Goal: Information Seeking & Learning: Understand process/instructions

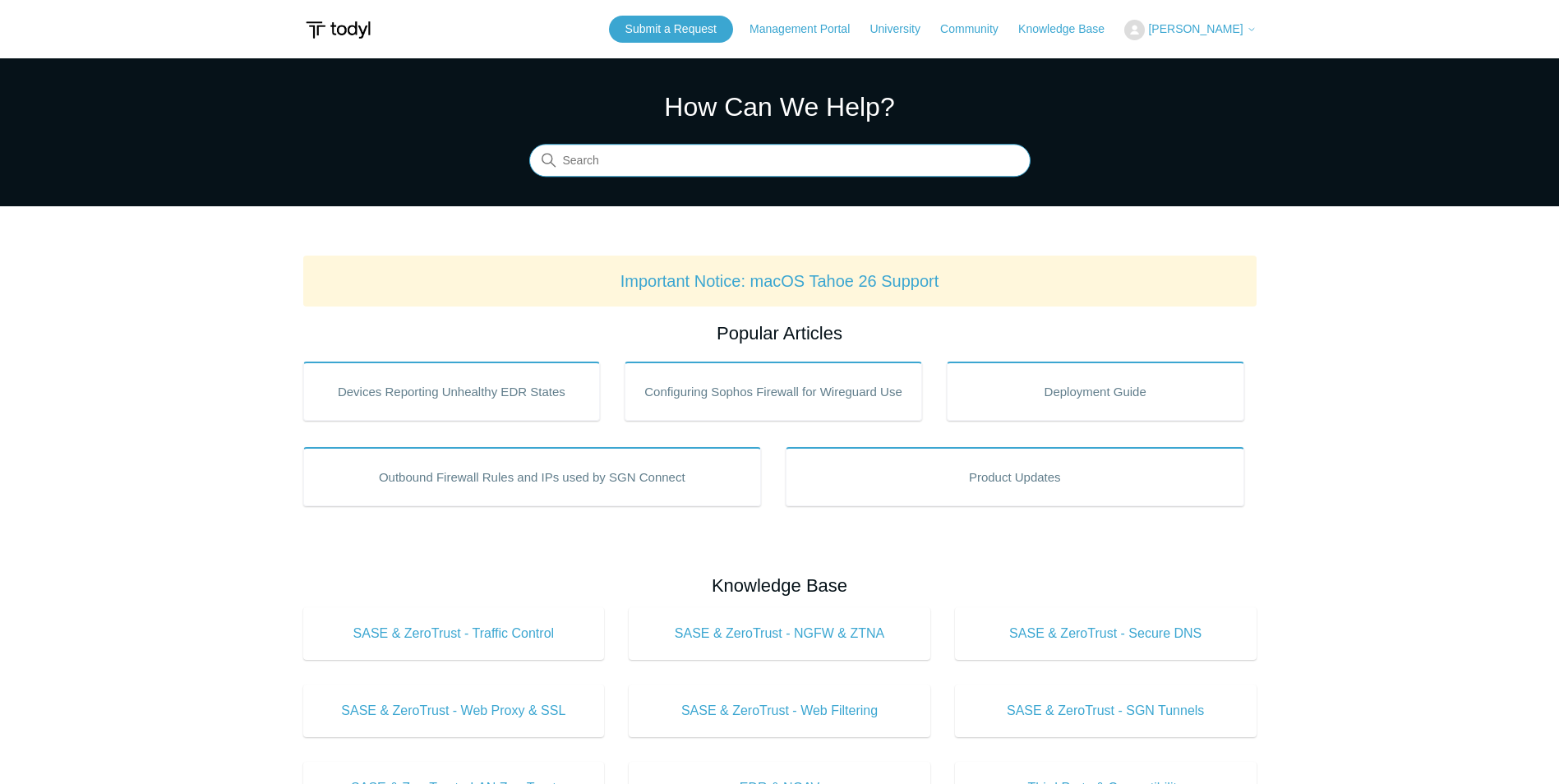
click at [641, 158] on input "Search" at bounding box center [780, 161] width 502 height 33
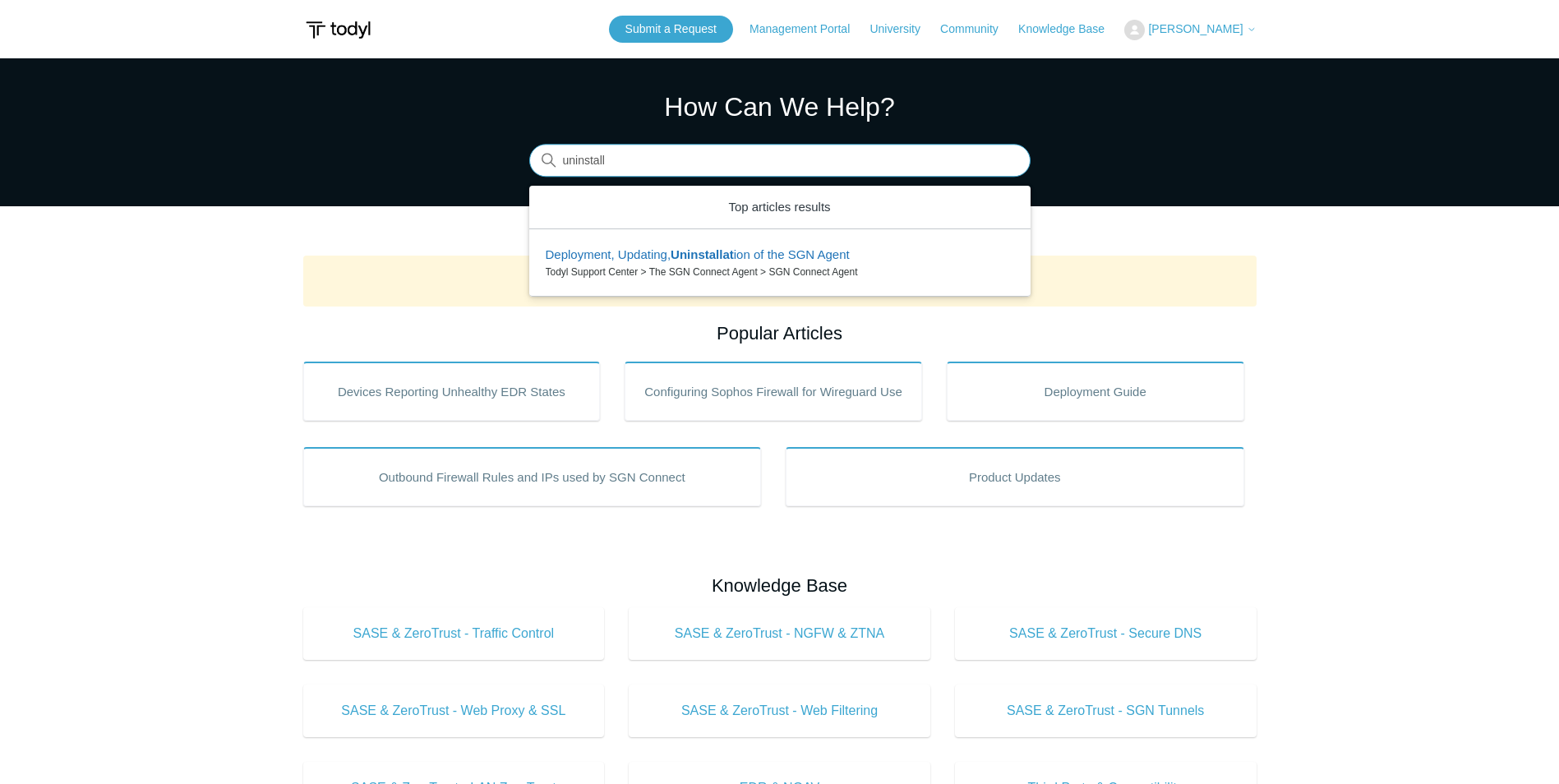
type input "uninstall"
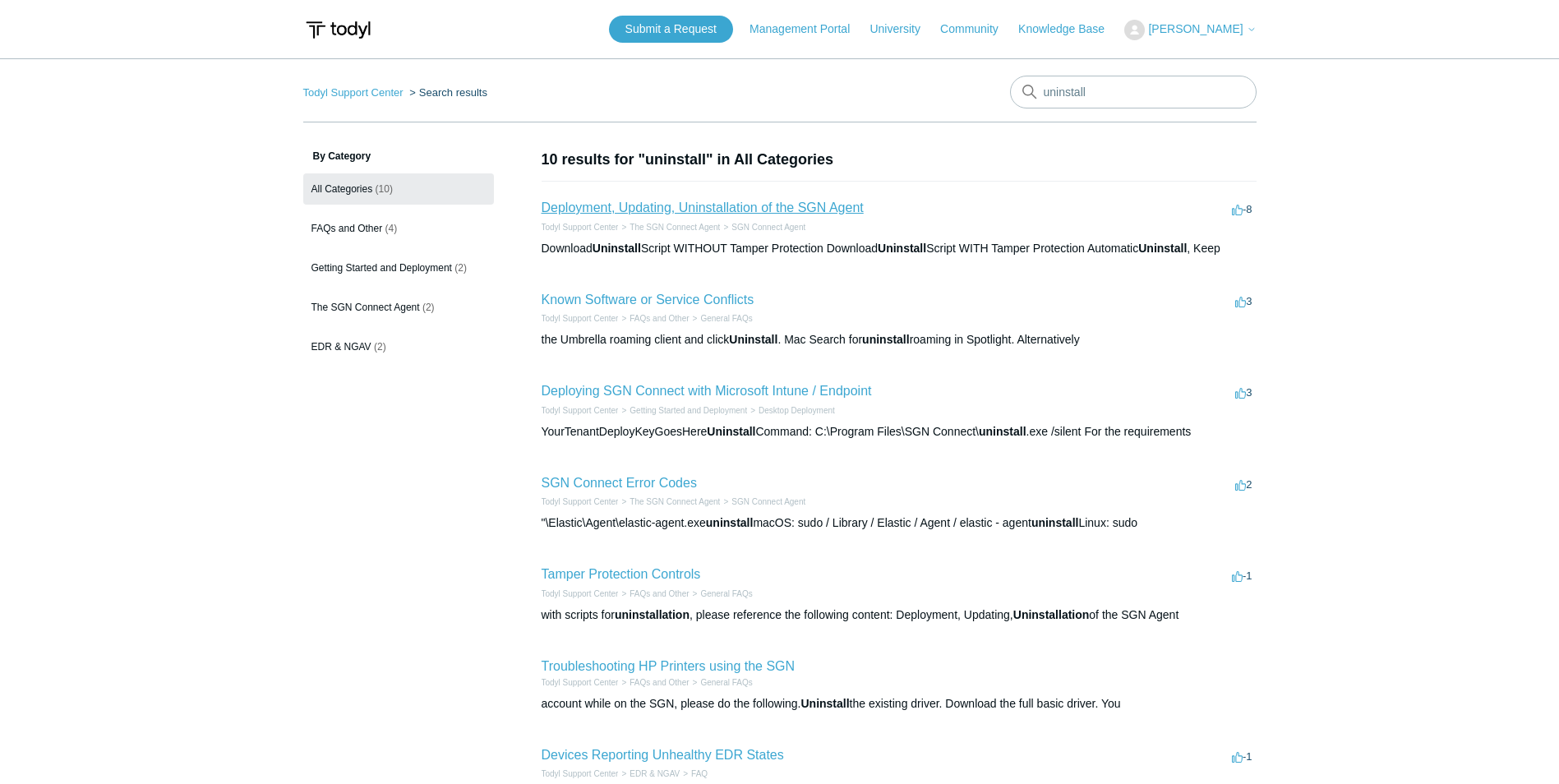
click at [655, 209] on link "Deployment, Updating, Uninstallation of the SGN Agent" at bounding box center [703, 207] width 322 height 14
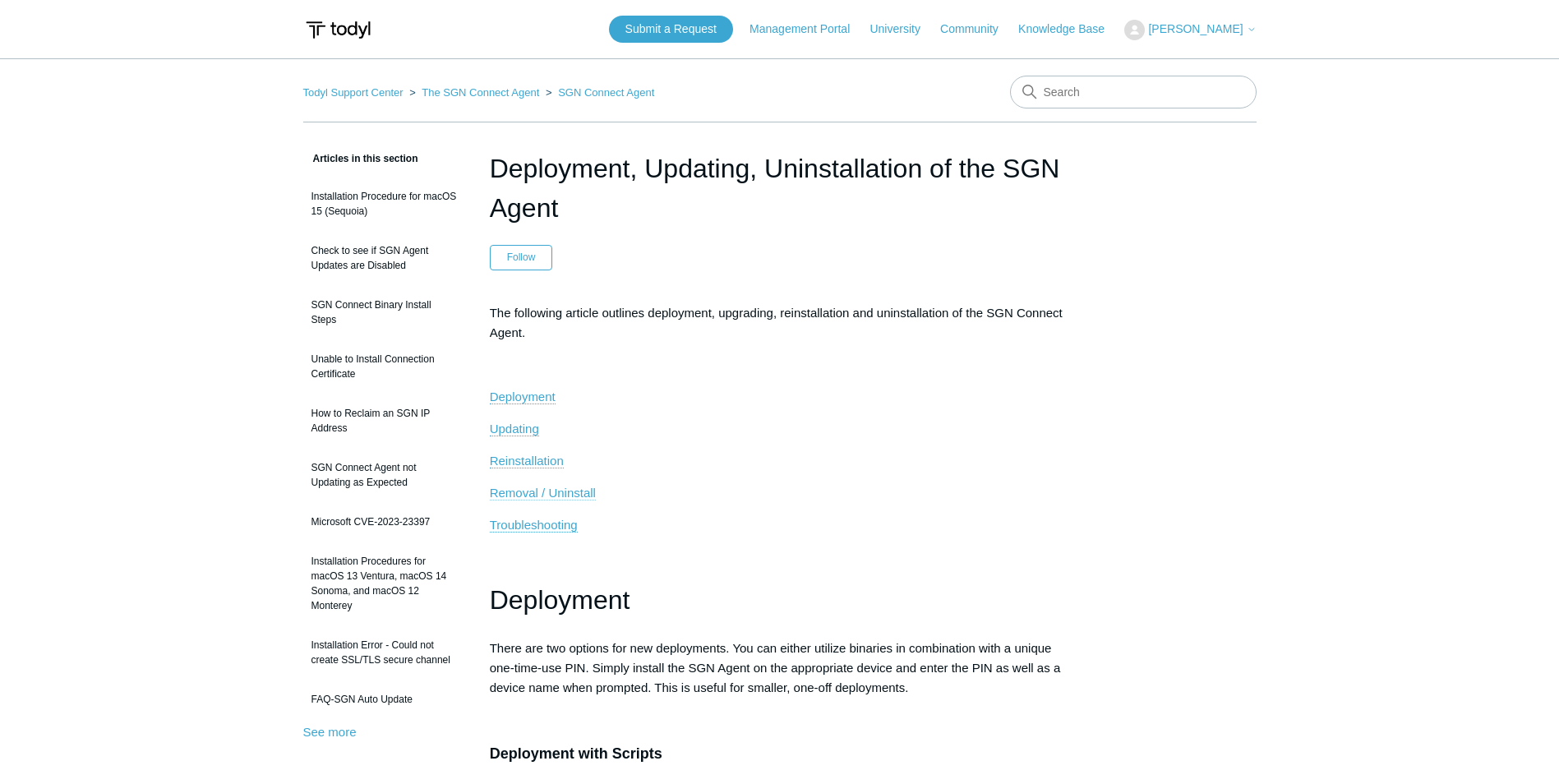
click at [533, 491] on span "Removal / Uninstall" at bounding box center [543, 492] width 106 height 14
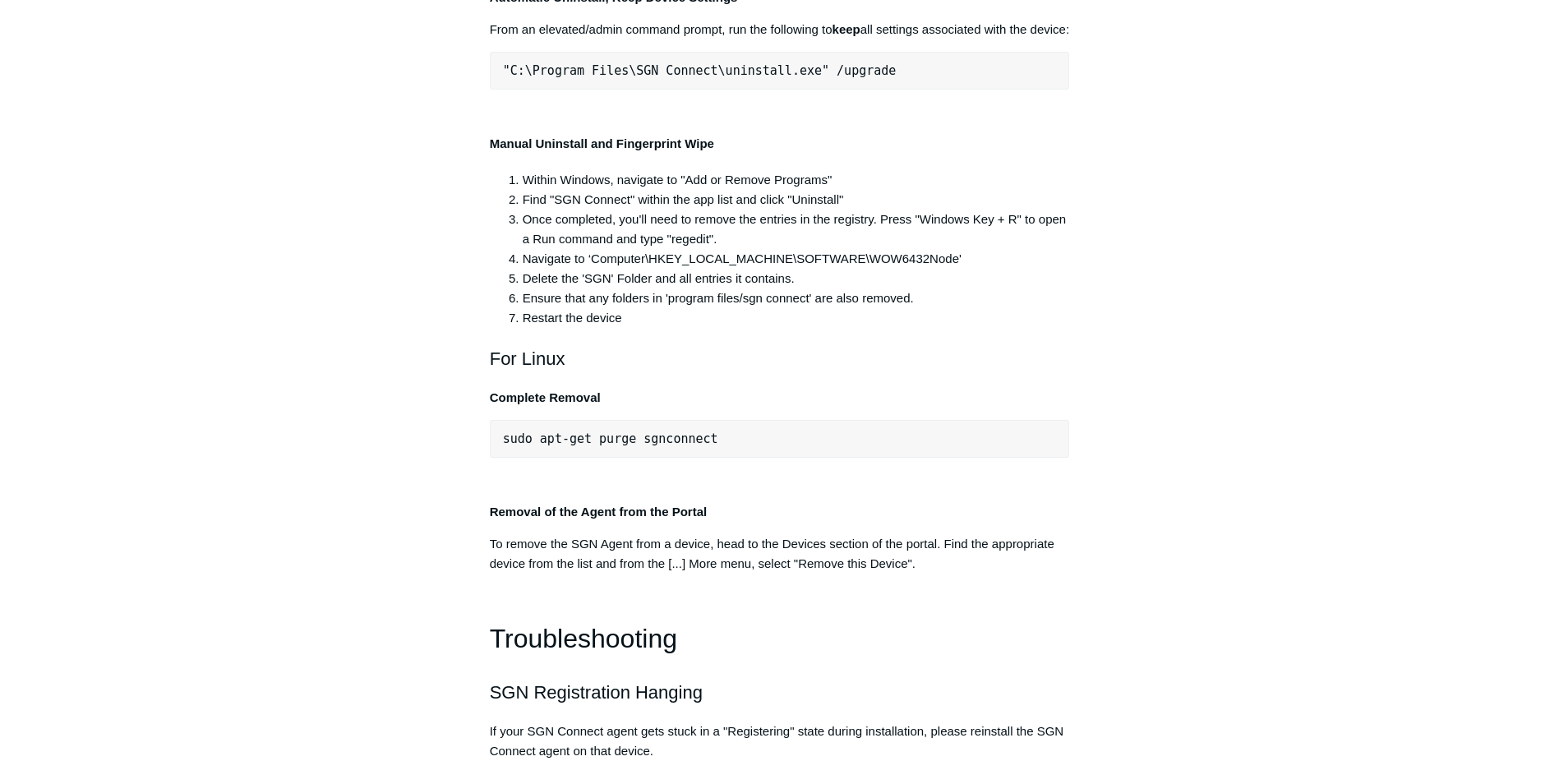
scroll to position [3196, 0]
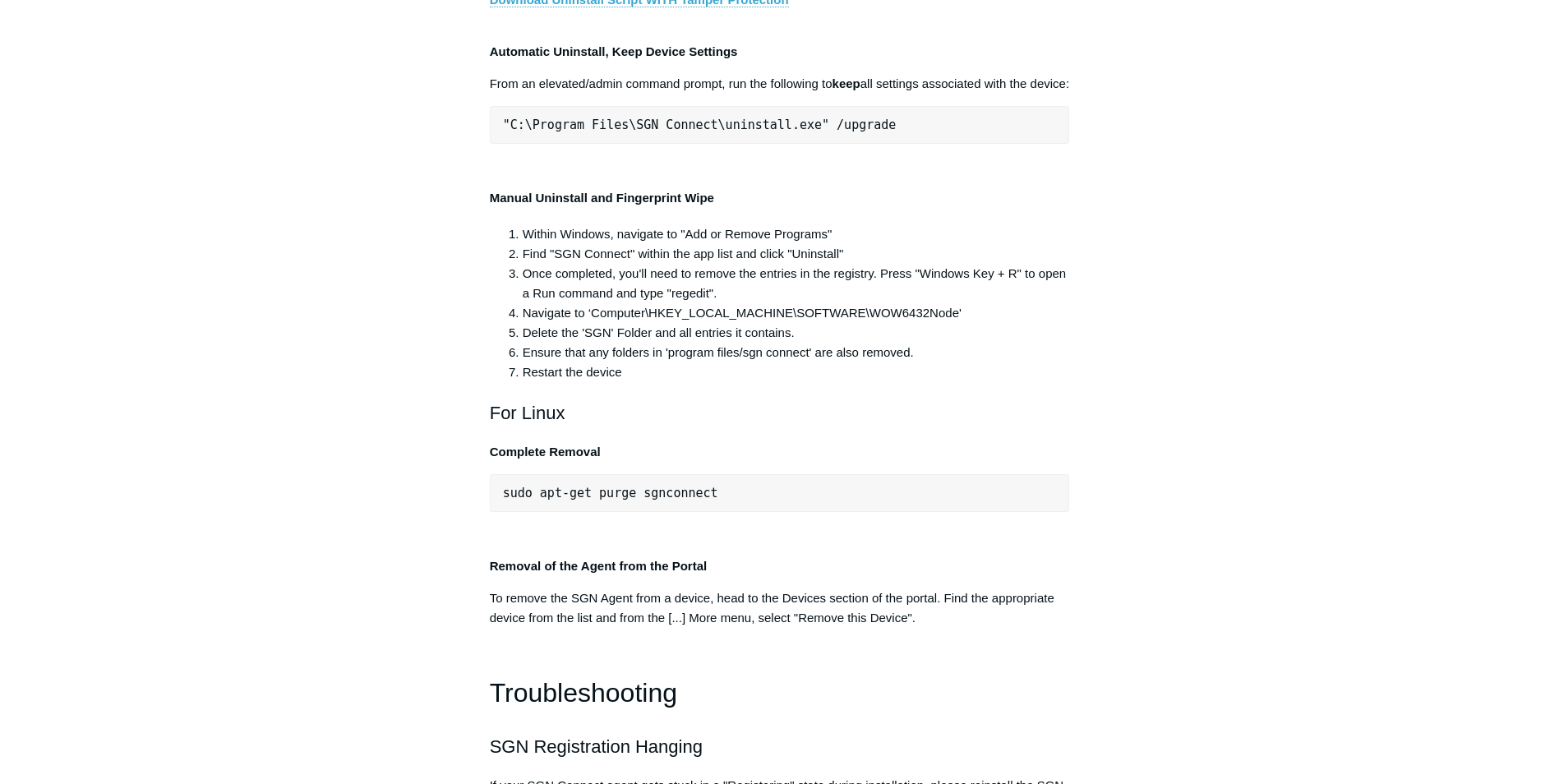
drag, startPoint x: 836, startPoint y: 344, endPoint x: 800, endPoint y: 352, distance: 36.9
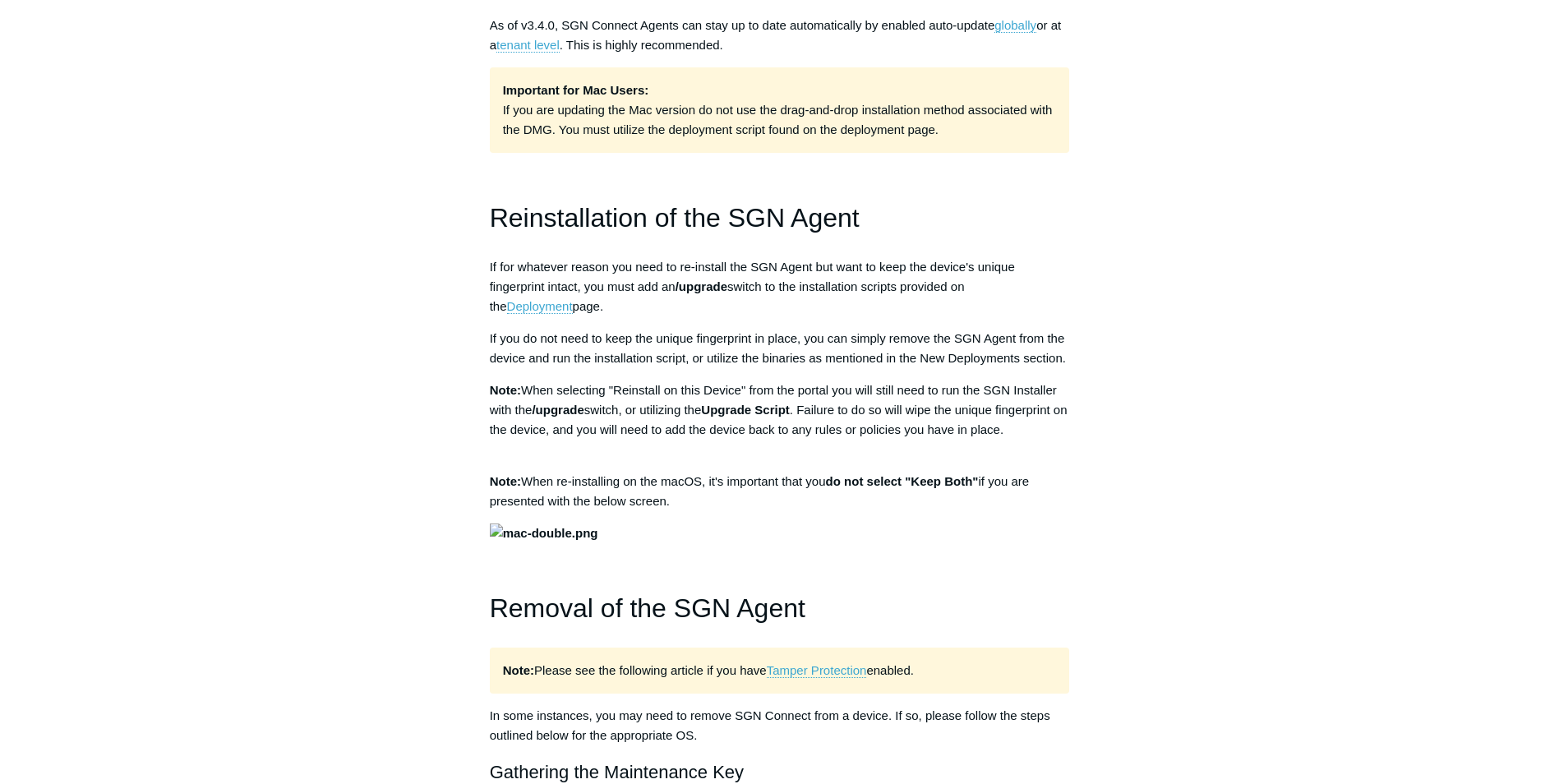
scroll to position [1306, 0]
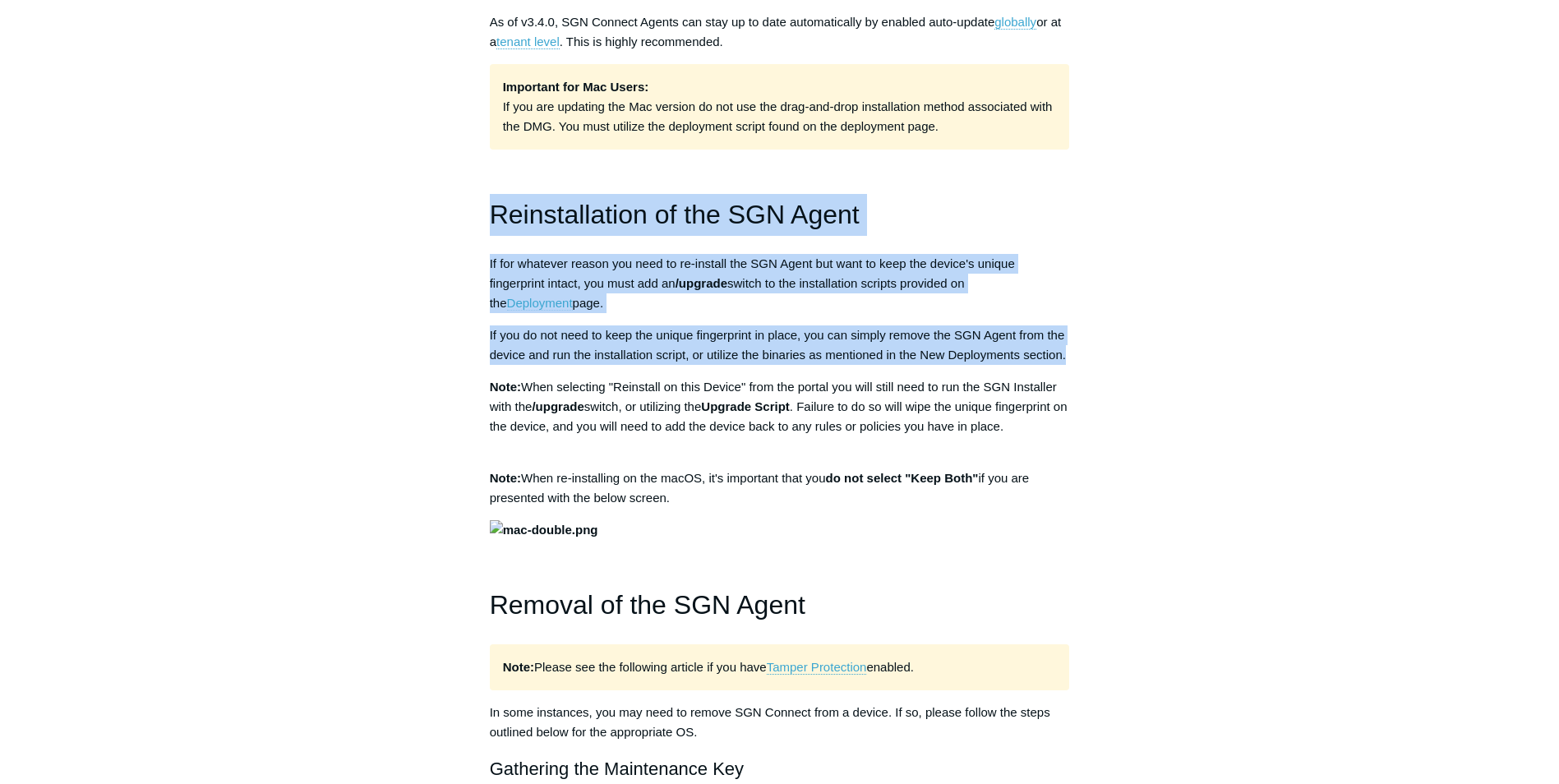
drag, startPoint x: 1073, startPoint y: 353, endPoint x: 480, endPoint y: 226, distance: 606.4
drag, startPoint x: 480, startPoint y: 226, endPoint x: 505, endPoint y: 218, distance: 26.2
copy div "Reinstallation of the SGN Agent If for whatever reason you need to re-install t…"
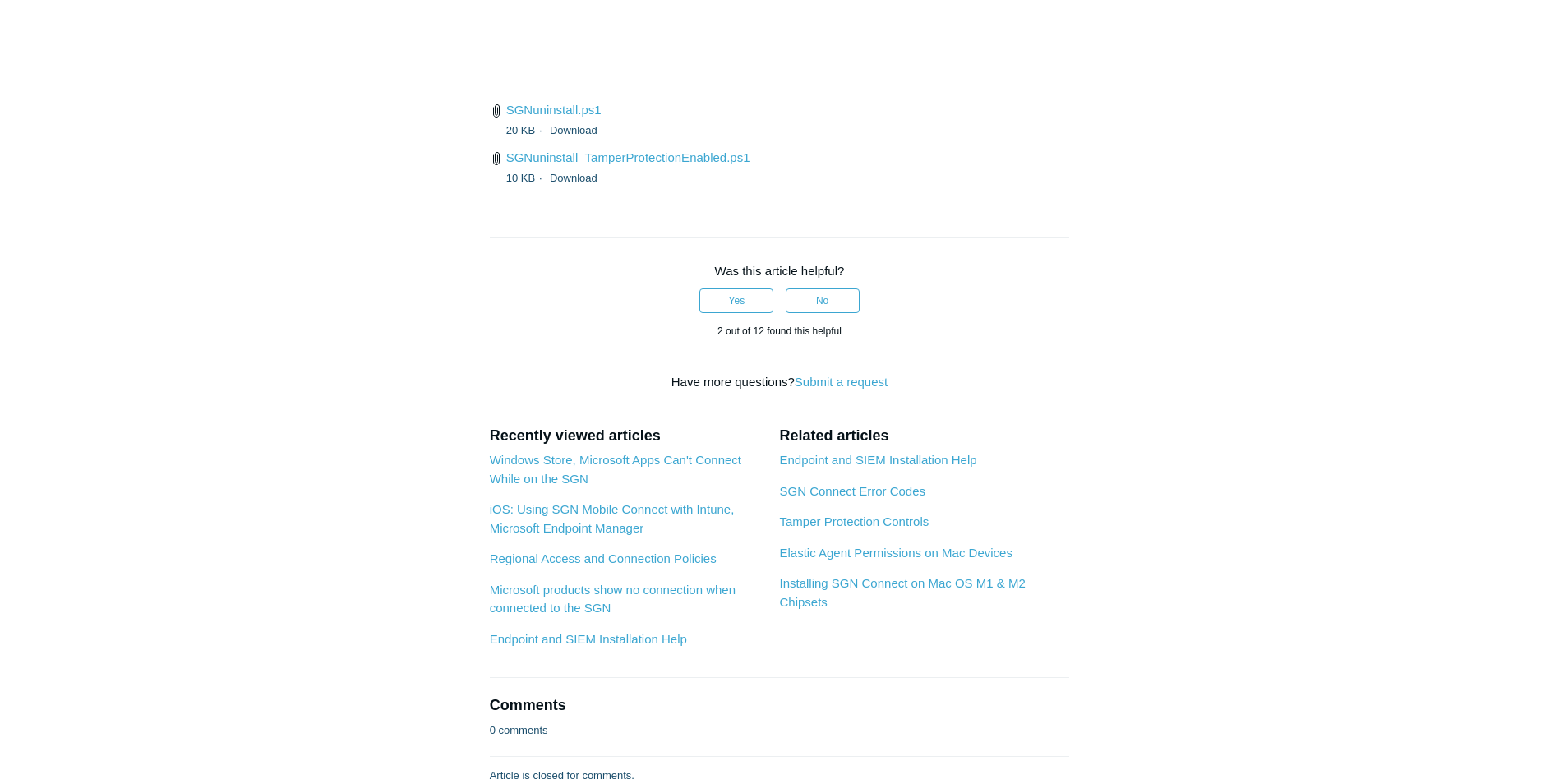
scroll to position [4181, 0]
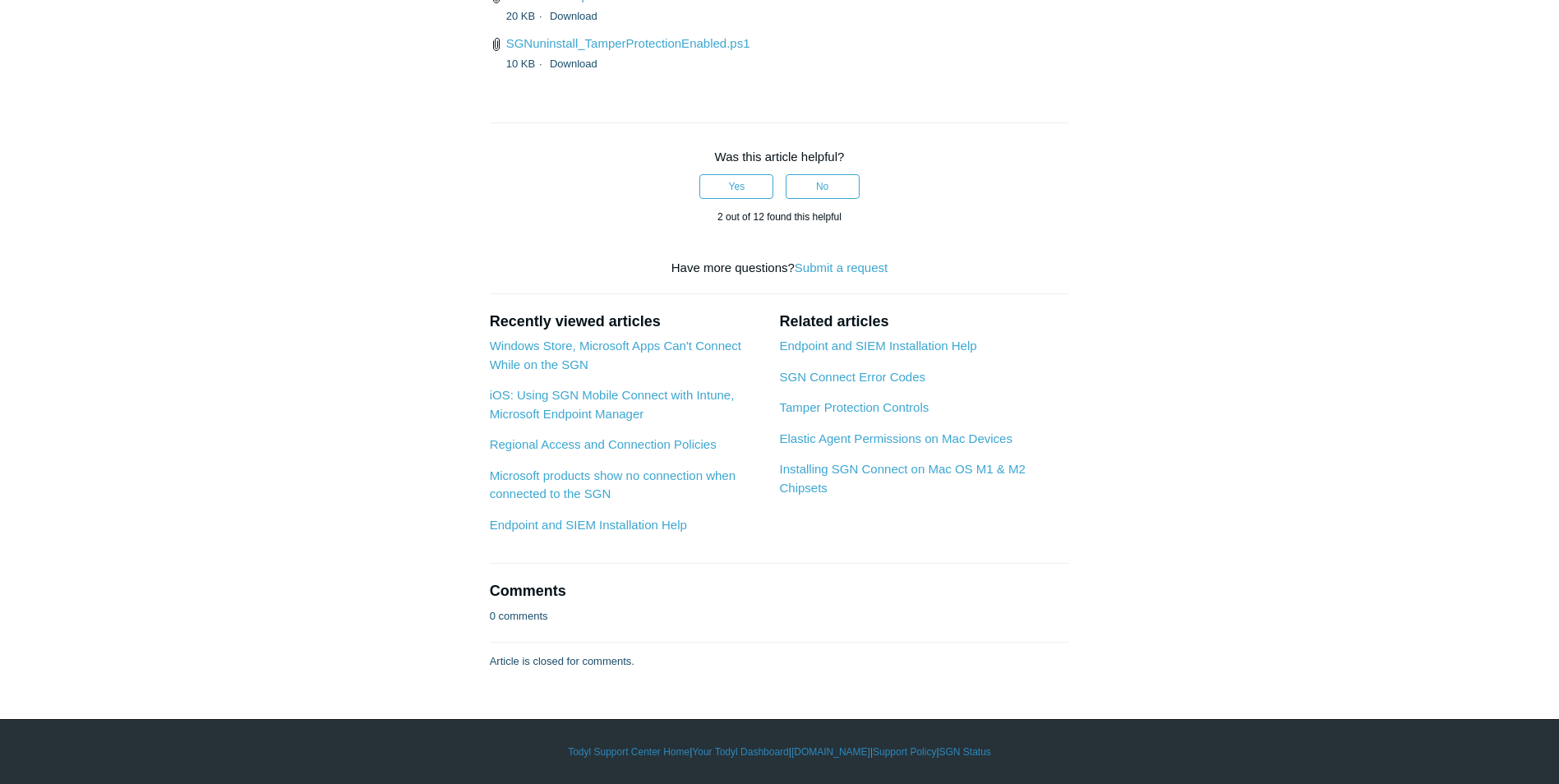
drag, startPoint x: 463, startPoint y: 116, endPoint x: 1057, endPoint y: 345, distance: 636.6
drag, startPoint x: 1057, startPoint y: 345, endPoint x: 895, endPoint y: 342, distance: 162.0
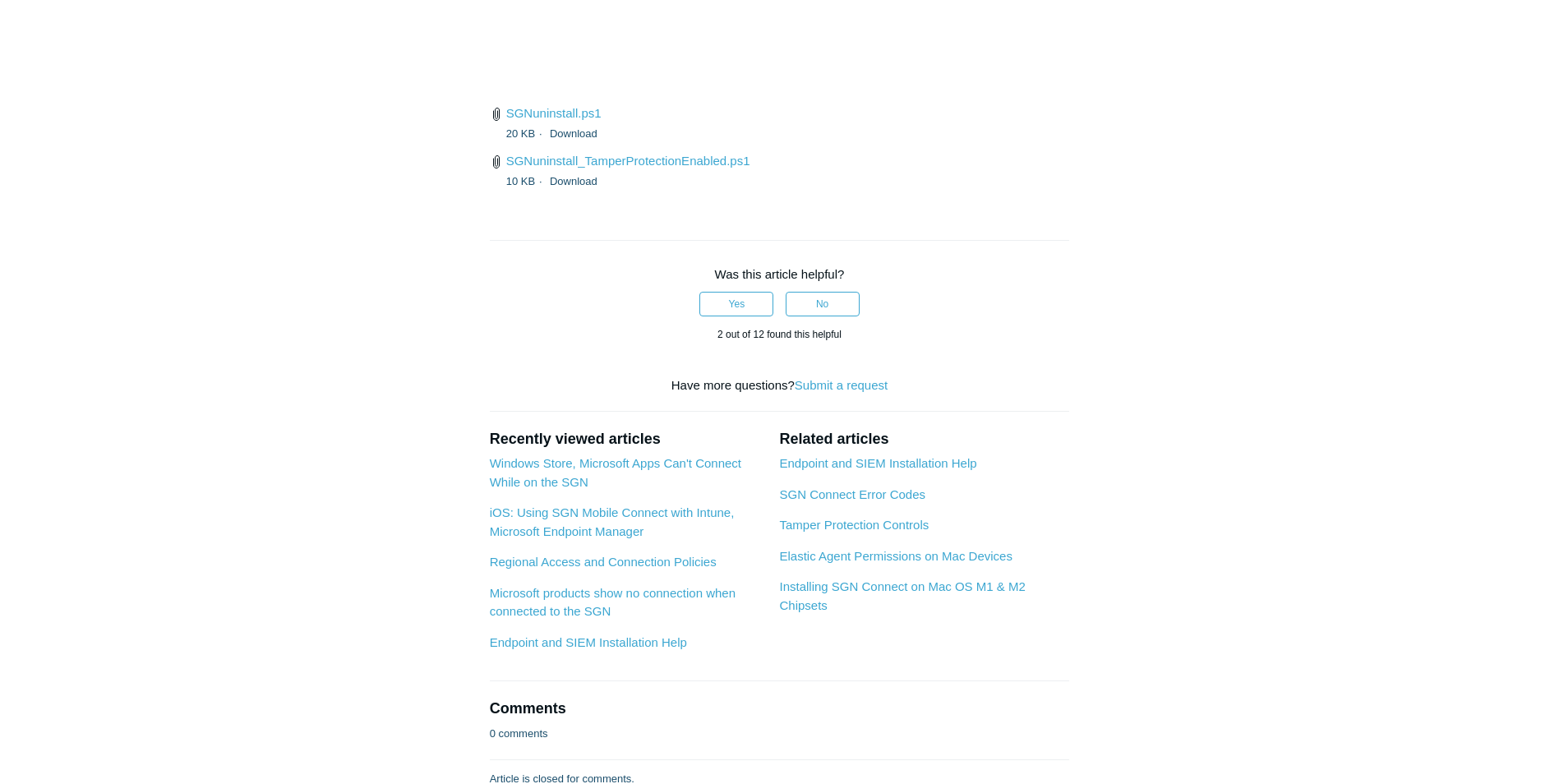
scroll to position [0, 0]
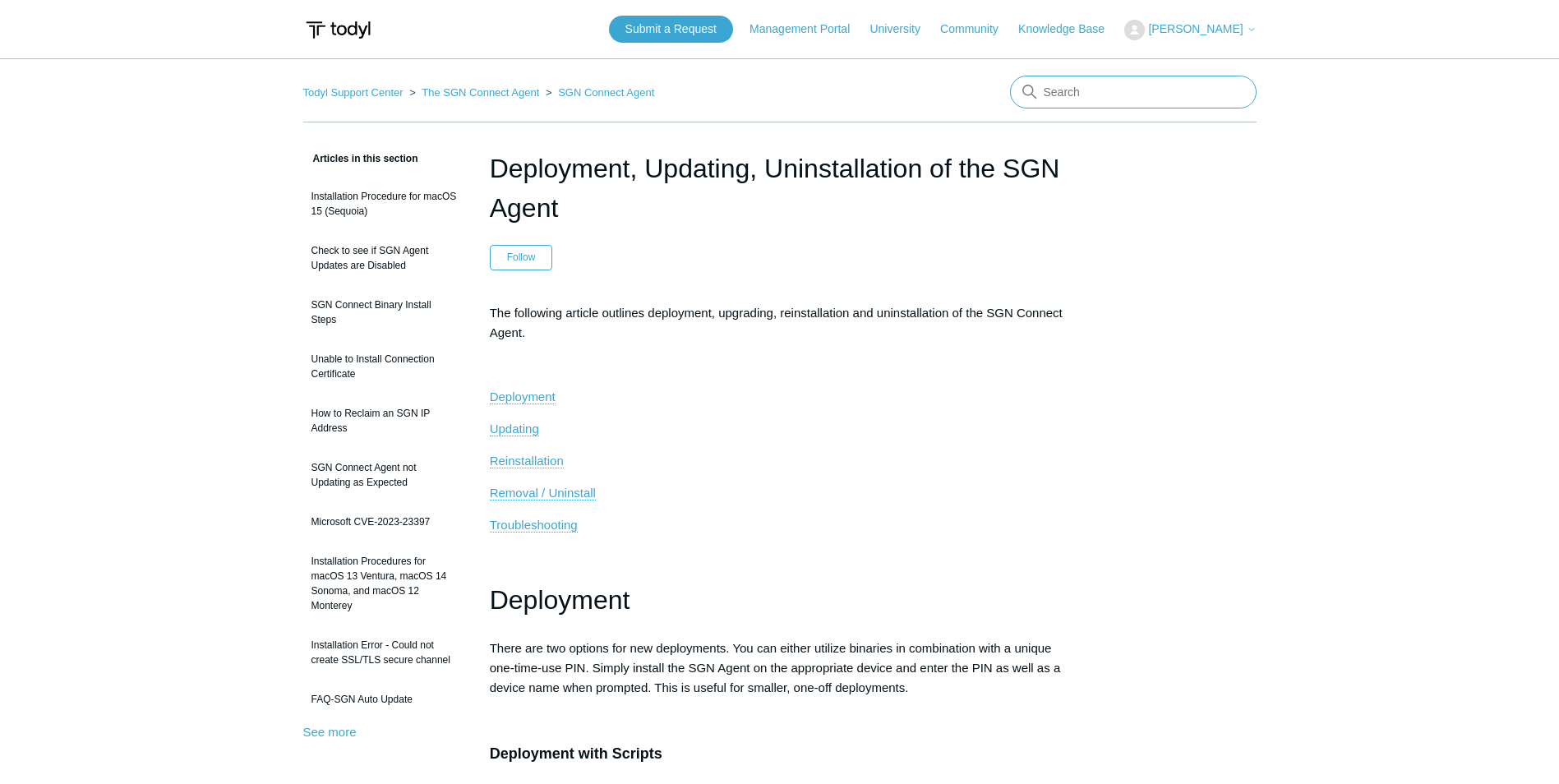
click at [1052, 94] on input "Search" at bounding box center [1134, 92] width 247 height 33
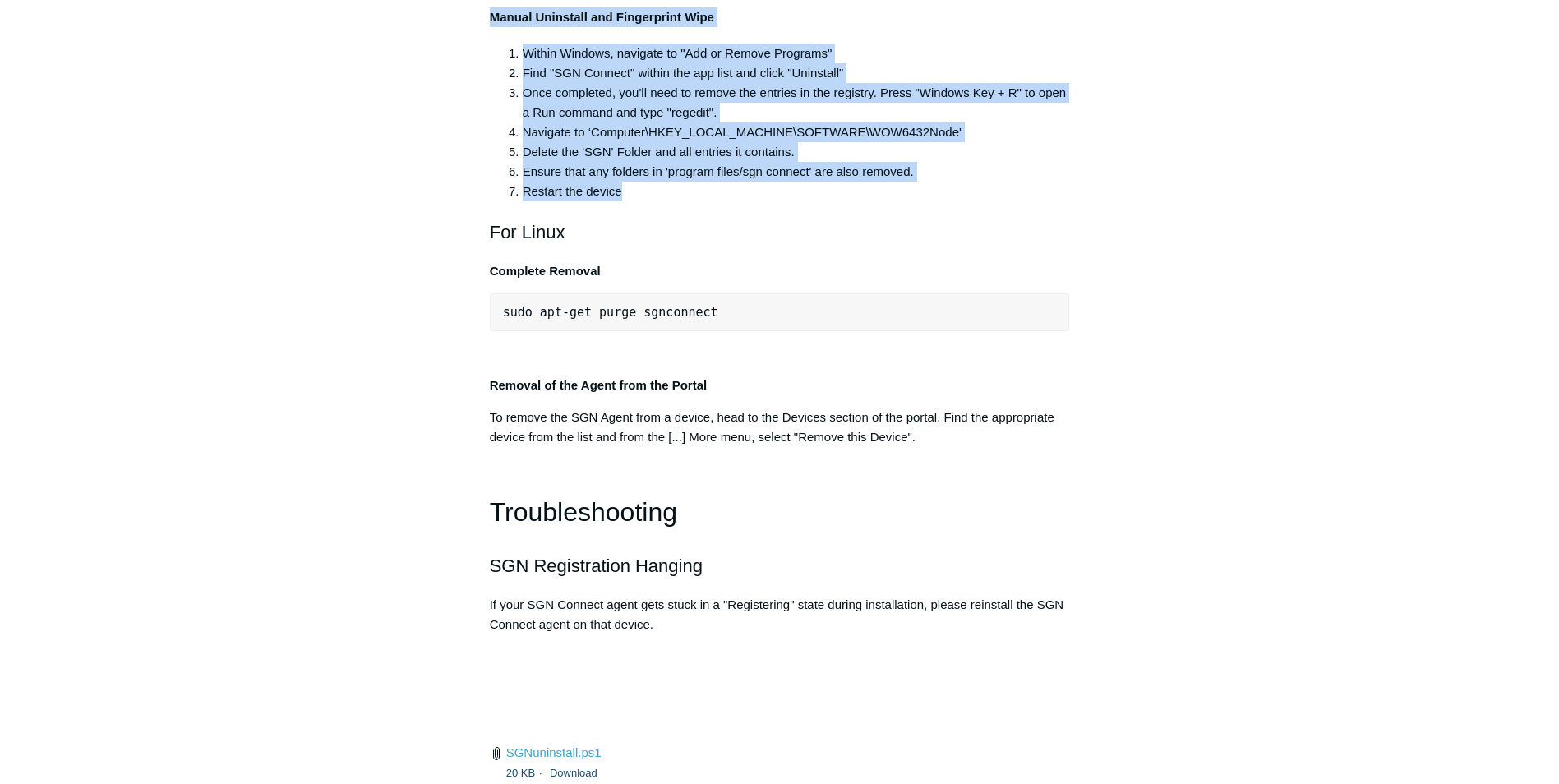
scroll to position [3286, 0]
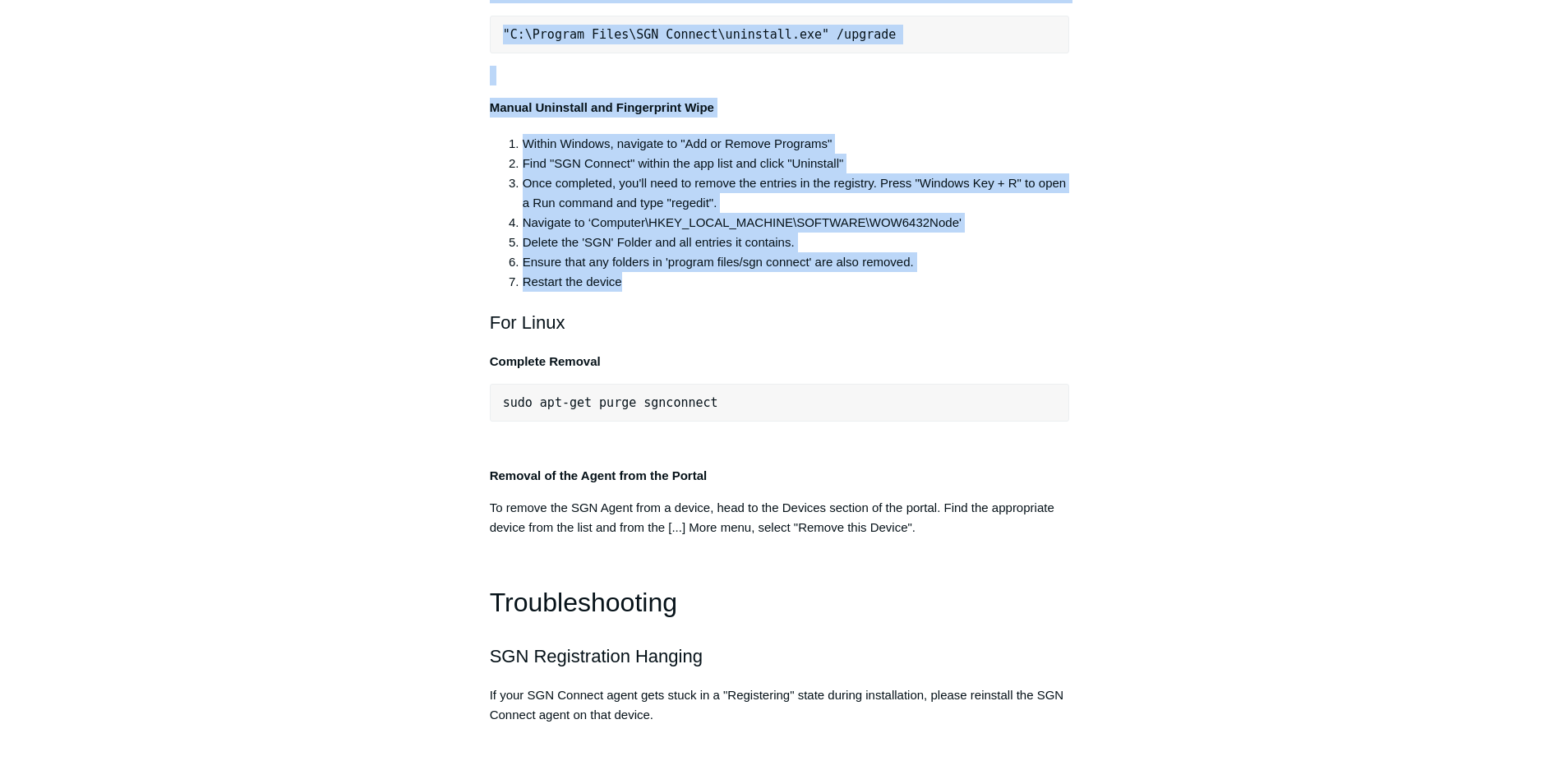
drag, startPoint x: 634, startPoint y: 521, endPoint x: 484, endPoint y: 110, distance: 437.5
copy div "For Windows Automatic Uninstall, Complete Wipe From an elevated/admin command p…"
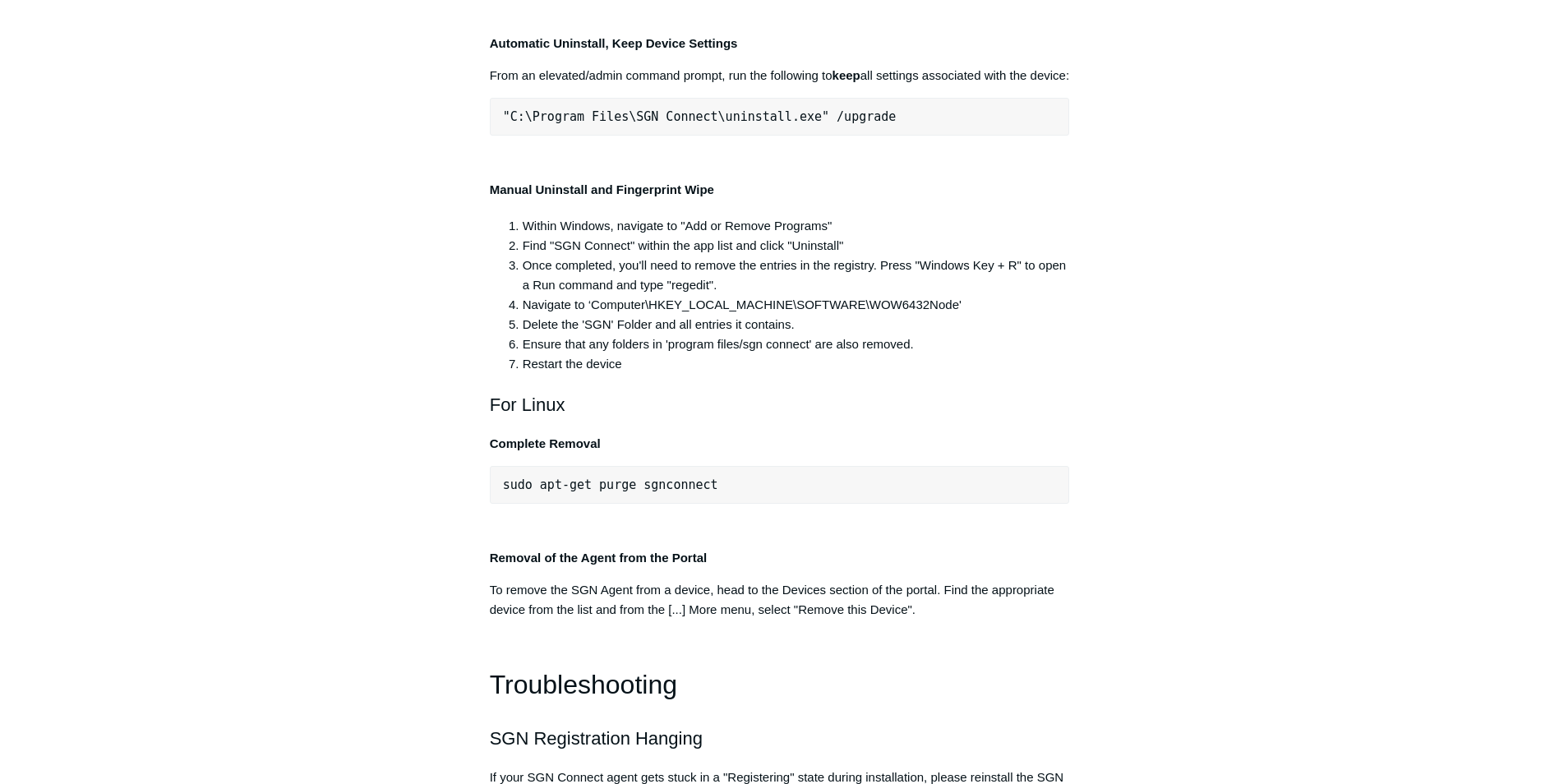
scroll to position [2629, 0]
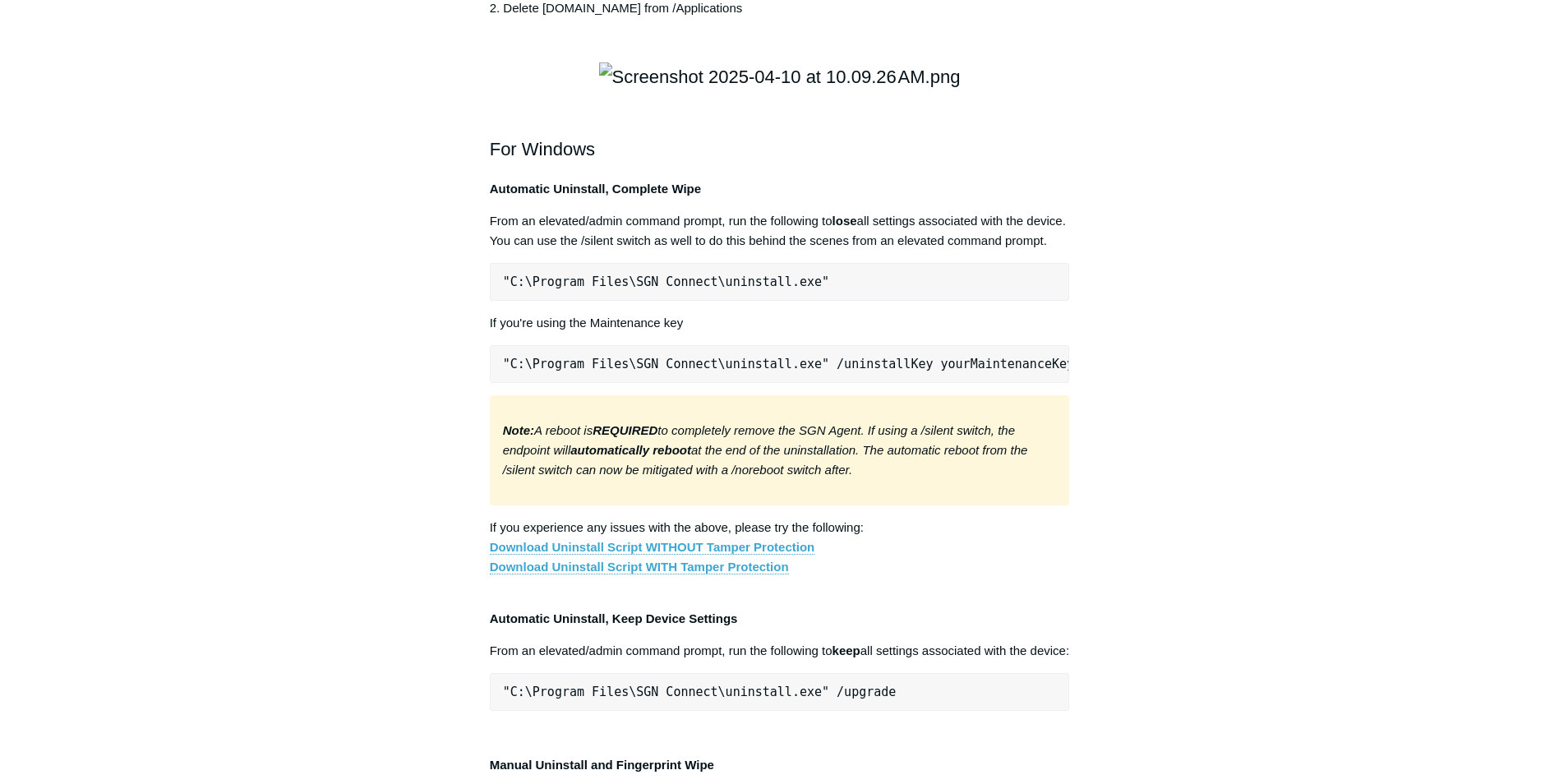
drag, startPoint x: 1557, startPoint y: 445, endPoint x: 1568, endPoint y: 344, distance: 101.6
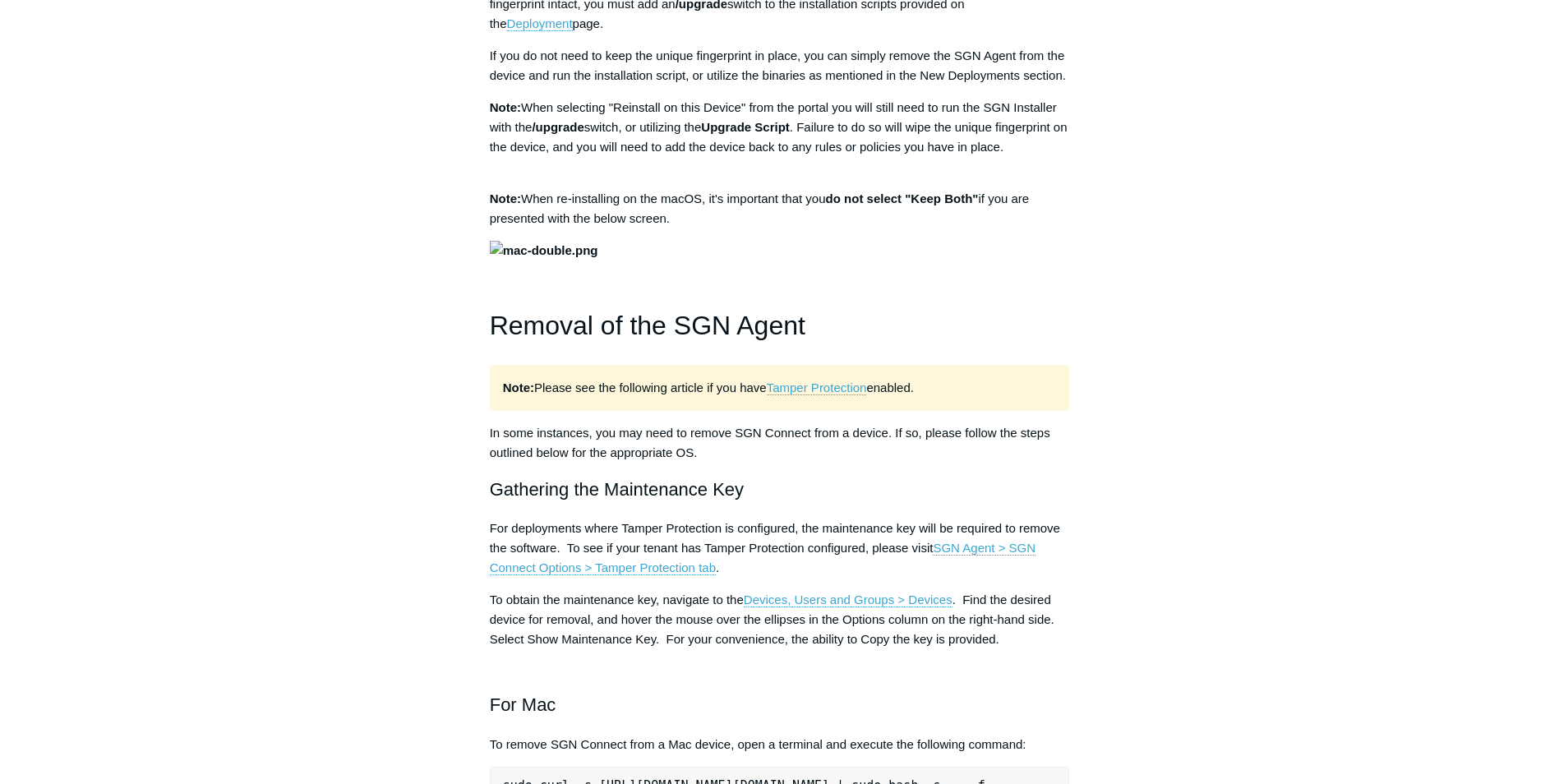
scroll to position [0, 0]
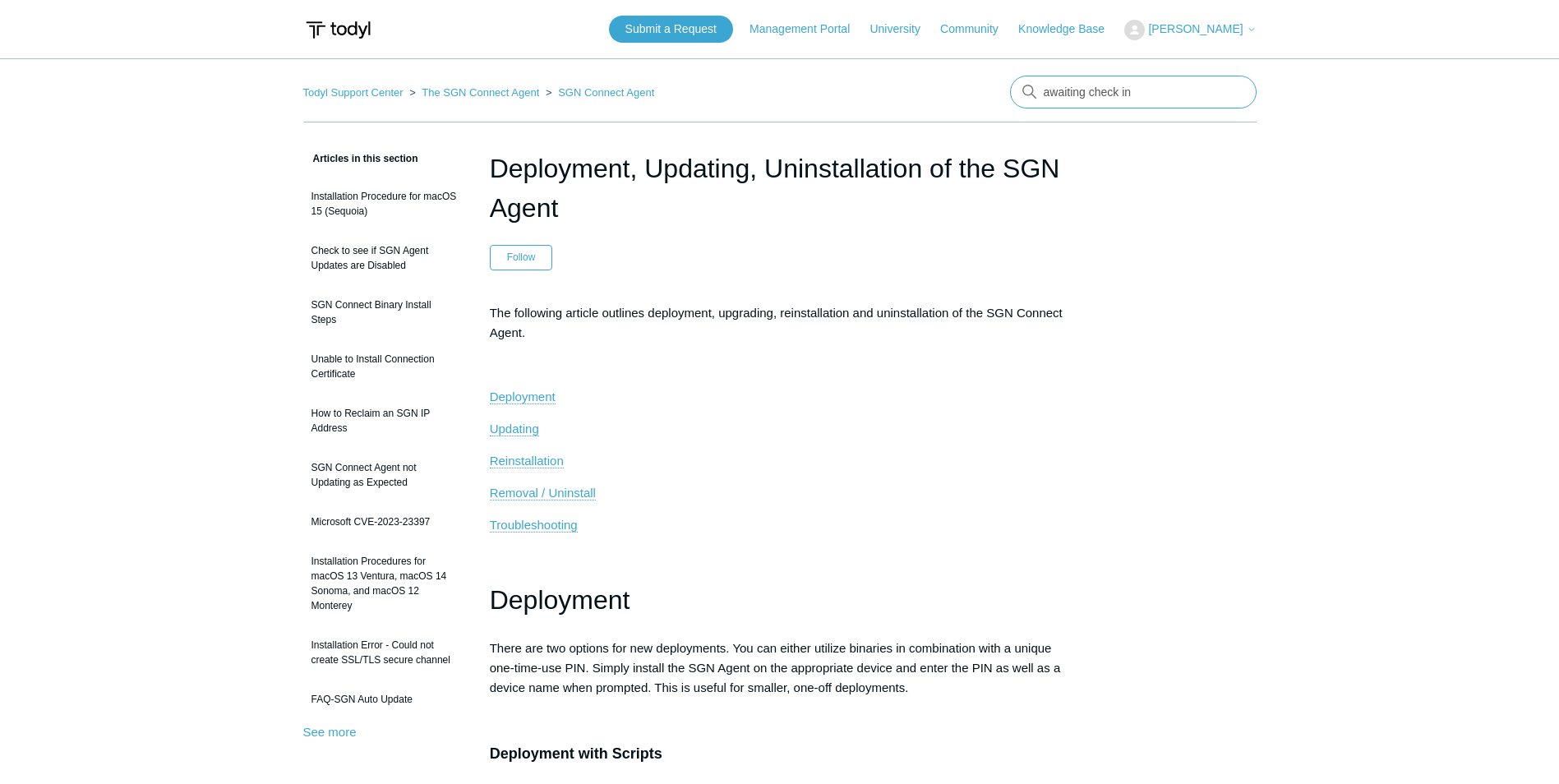
drag, startPoint x: 1139, startPoint y: 91, endPoint x: 958, endPoint y: 96, distance: 181.1
click at [958, 96] on nav "Todyl Support Center The SGN Connect Agent SGN Connect Agent There are no match…" at bounding box center [780, 99] width 954 height 47
type input "pin"
